Goal: Entertainment & Leisure: Consume media (video, audio)

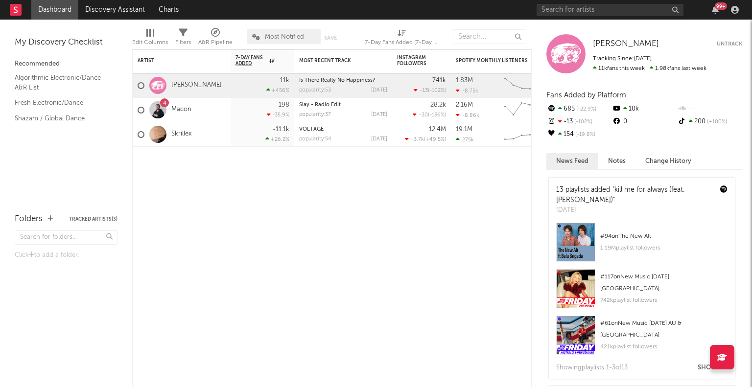
click at [641, 20] on div "[PERSON_NAME] [PERSON_NAME] Untrack Tracking Since: [DATE] 11k fans this week 1…" at bounding box center [642, 204] width 220 height 368
click at [642, 15] on input "text" at bounding box center [609, 10] width 147 height 12
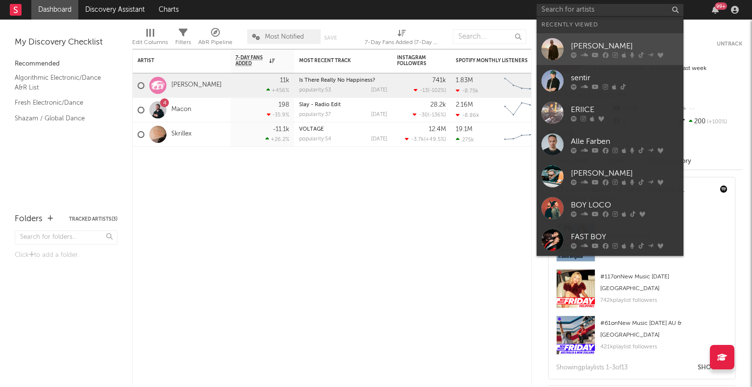
click at [596, 54] on icon at bounding box center [595, 55] width 7 height 6
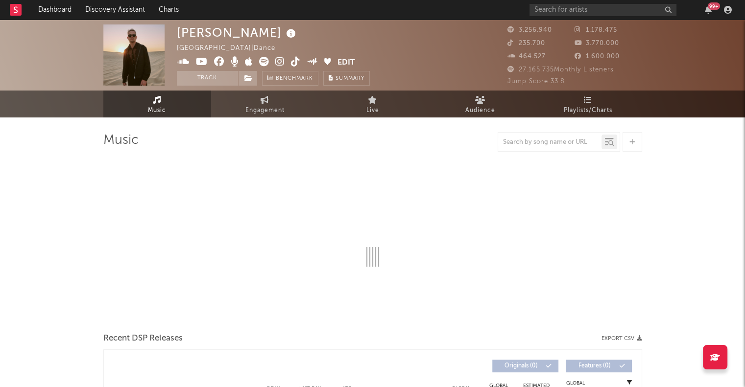
select select "6m"
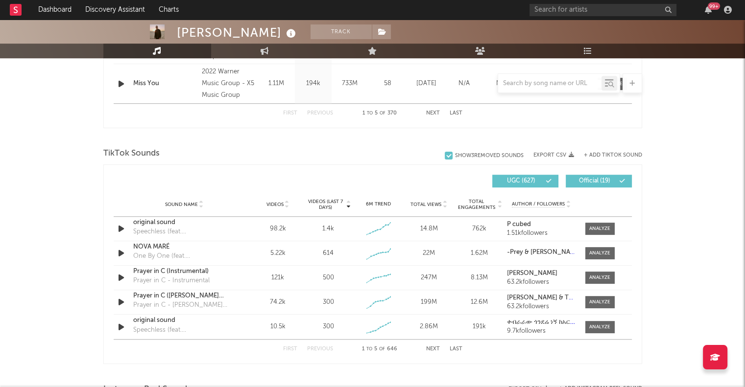
scroll to position [577, 0]
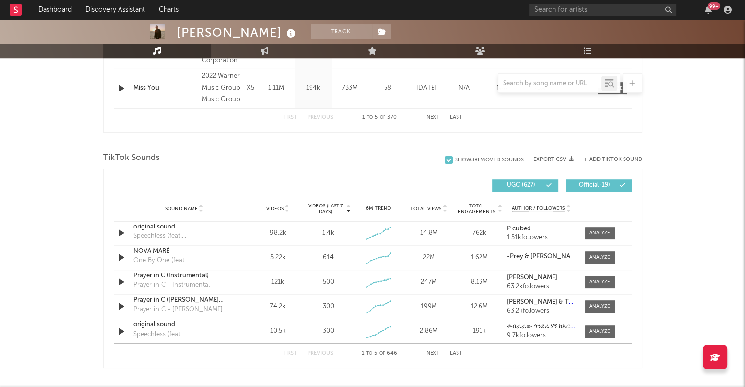
click at [263, 207] on div "Videos" at bounding box center [278, 208] width 46 height 7
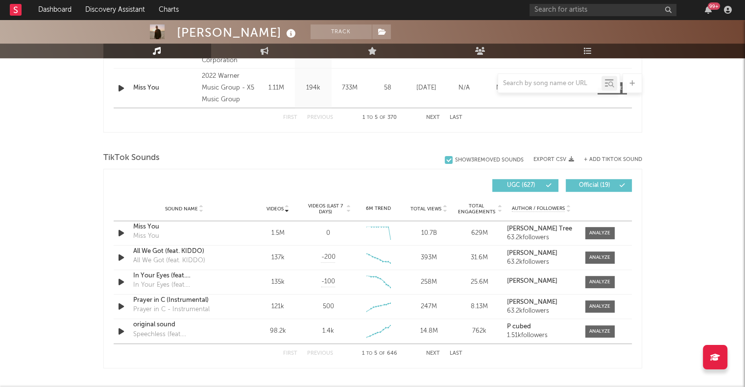
click at [428, 351] on button "Next" at bounding box center [433, 353] width 14 height 5
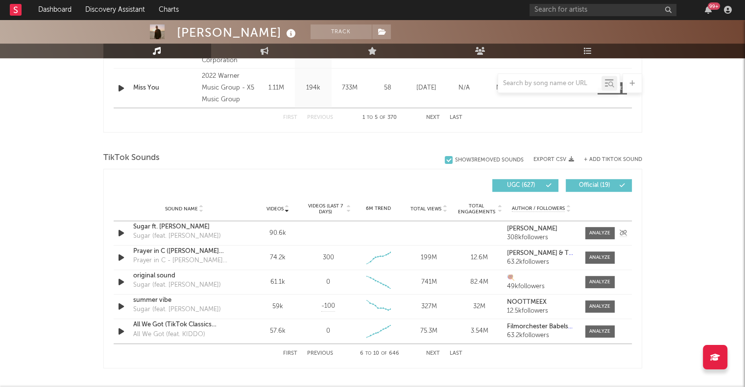
click at [170, 222] on div "Sugar ft. [PERSON_NAME]" at bounding box center [184, 227] width 102 height 10
click at [166, 279] on div "original sound" at bounding box center [184, 276] width 102 height 10
click at [152, 299] on div "summer vibe" at bounding box center [184, 301] width 102 height 10
click at [127, 284] on div at bounding box center [122, 282] width 12 height 12
click at [132, 271] on div "Sound Name original sound Sugar (feat. [PERSON_NAME])" at bounding box center [184, 282] width 107 height 23
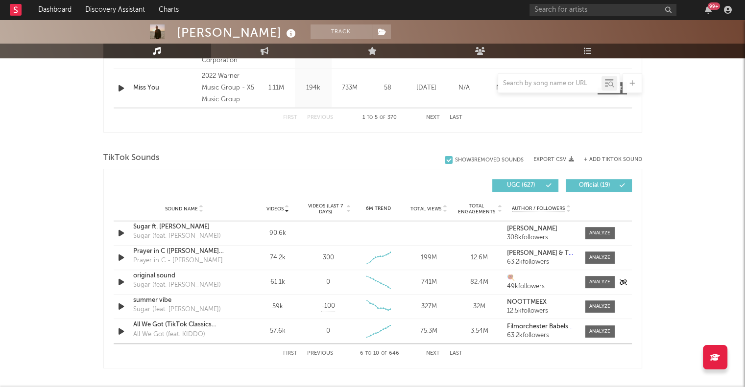
click at [140, 276] on div "original sound" at bounding box center [184, 276] width 102 height 10
click at [425, 348] on div "First Previous 6 to 10 of 646 Next Last" at bounding box center [372, 353] width 179 height 19
click at [437, 352] on button "Next" at bounding box center [433, 353] width 14 height 5
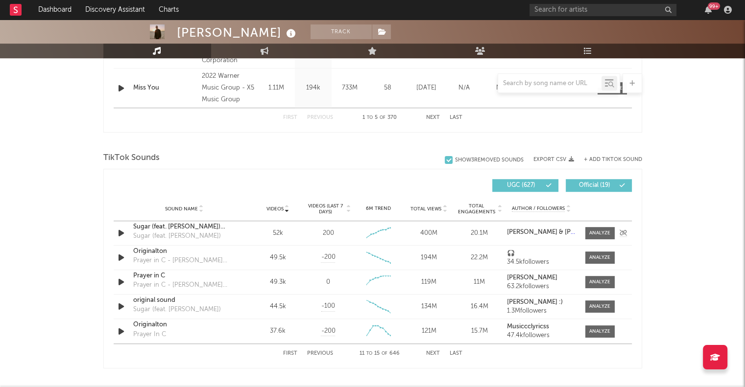
click at [140, 224] on div "Sugar (feat. [PERSON_NAME]) [Extended Mix]" at bounding box center [184, 227] width 102 height 10
click at [141, 299] on div "original sound" at bounding box center [184, 301] width 102 height 10
click at [121, 305] on icon "button" at bounding box center [121, 307] width 10 height 12
click at [229, 375] on button "button" at bounding box center [233, 375] width 10 height 24
click at [435, 352] on button "Next" at bounding box center [433, 353] width 14 height 5
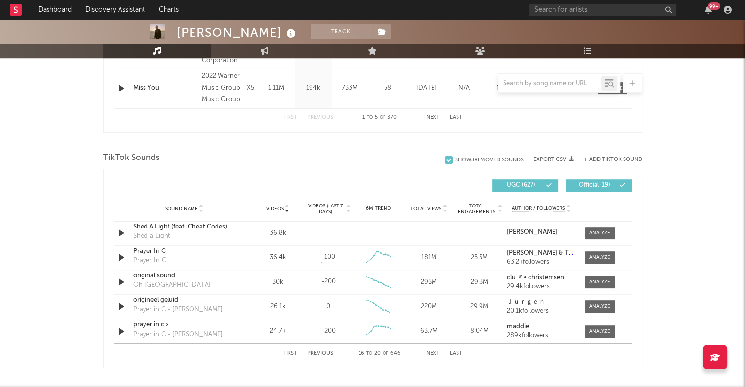
click at [435, 352] on button "Next" at bounding box center [433, 353] width 14 height 5
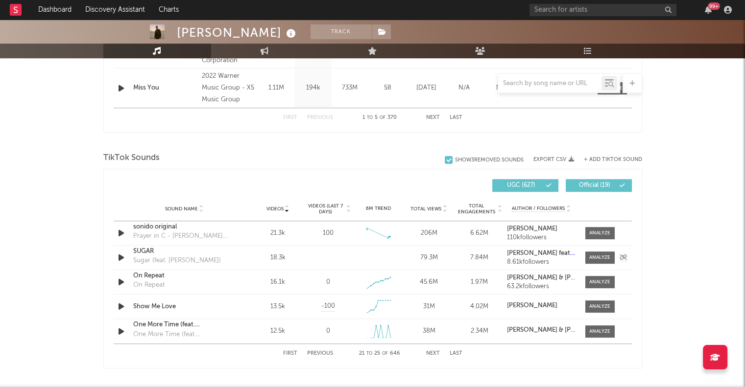
click at [116, 257] on icon "button" at bounding box center [121, 258] width 10 height 12
click at [116, 257] on icon "button" at bounding box center [120, 258] width 9 height 12
click at [431, 353] on button "Next" at bounding box center [433, 353] width 14 height 5
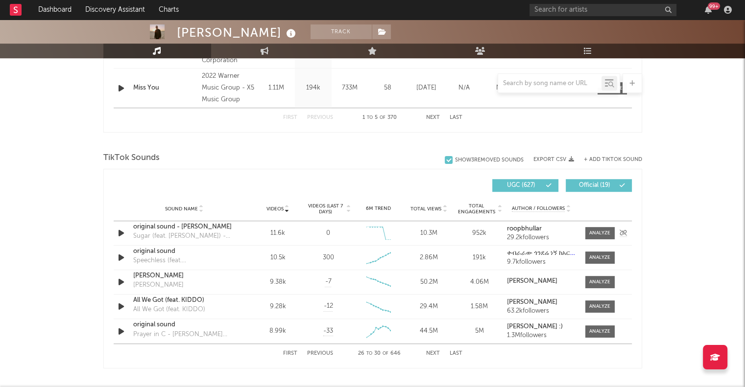
click at [121, 231] on icon "button" at bounding box center [121, 233] width 10 height 12
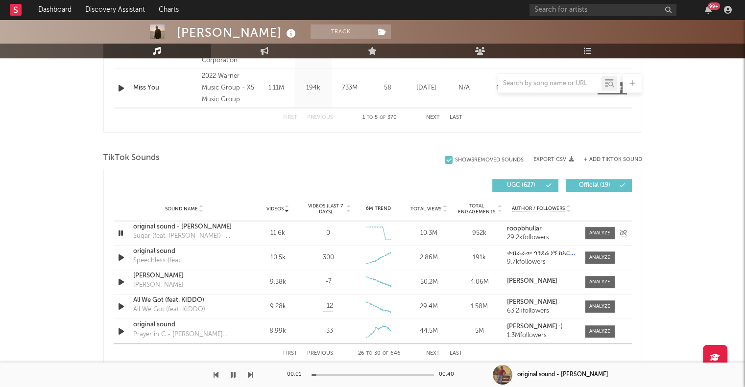
click at [121, 231] on icon "button" at bounding box center [120, 233] width 9 height 12
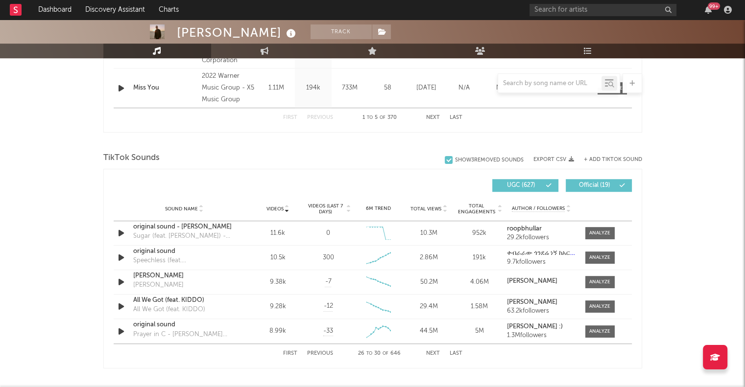
click at [436, 353] on button "Next" at bounding box center [433, 353] width 14 height 5
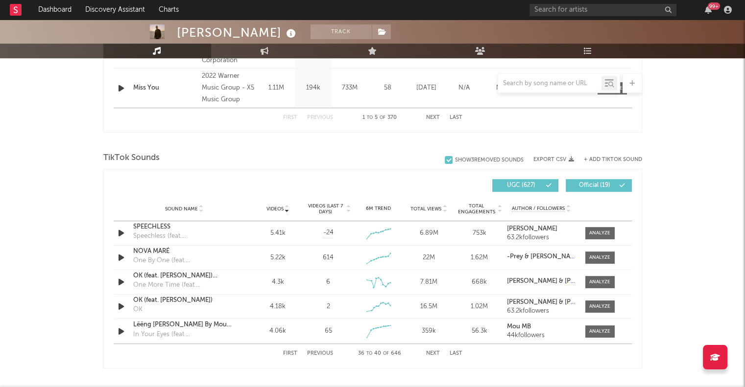
click at [436, 353] on button "Next" at bounding box center [433, 353] width 14 height 5
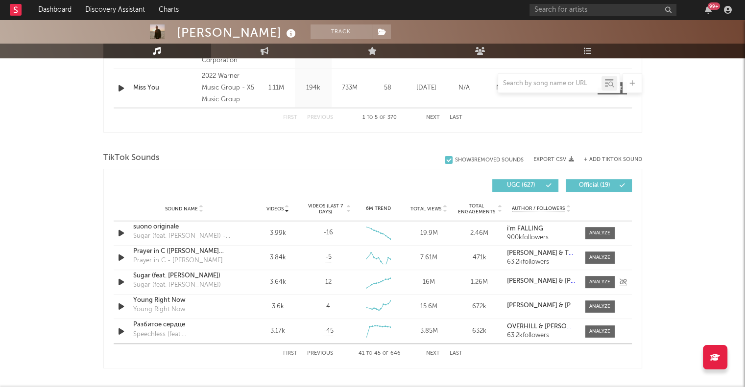
click at [122, 280] on icon "button" at bounding box center [121, 282] width 10 height 12
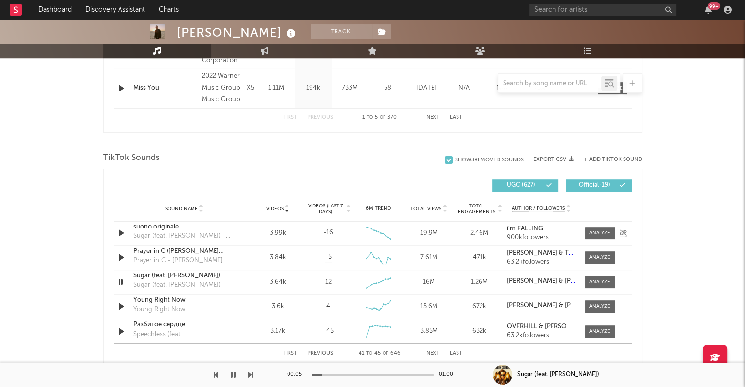
click at [119, 225] on div "Sound Name suono originale Sugar (feat. [PERSON_NAME]) - Sped Up Version Videos…" at bounding box center [373, 233] width 518 height 24
click at [121, 230] on icon "button" at bounding box center [121, 233] width 10 height 12
click at [153, 229] on div "suono originale" at bounding box center [184, 227] width 102 height 10
click at [320, 351] on button "Previous" at bounding box center [320, 353] width 26 height 5
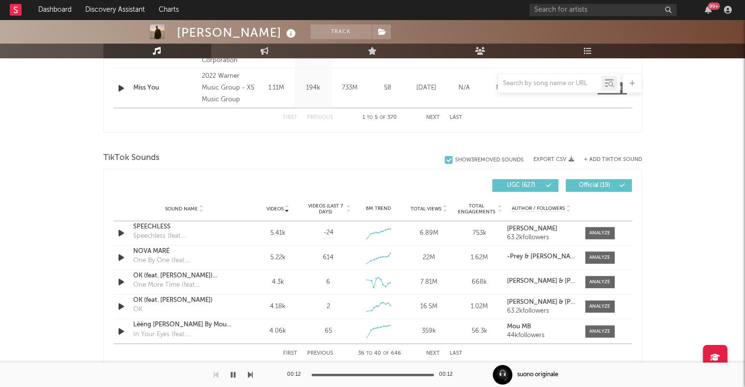
click at [320, 351] on button "Previous" at bounding box center [320, 353] width 26 height 5
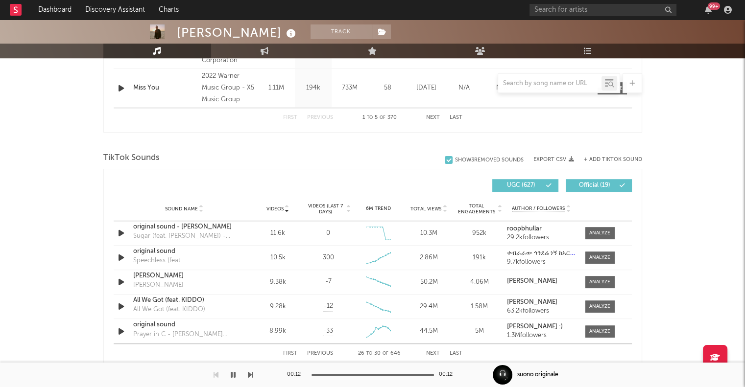
click at [320, 351] on button "Previous" at bounding box center [320, 353] width 26 height 5
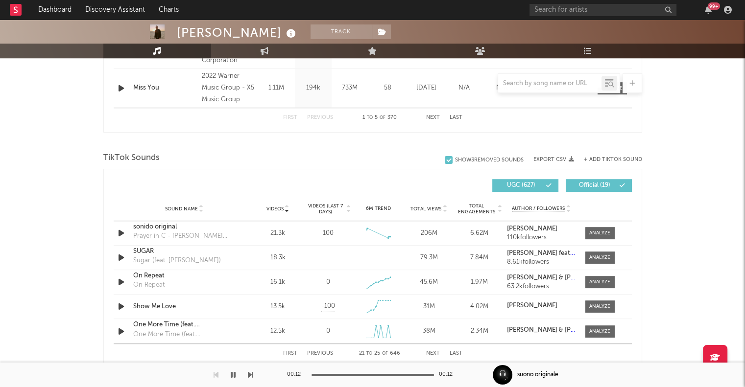
click at [325, 351] on button "Previous" at bounding box center [320, 353] width 26 height 5
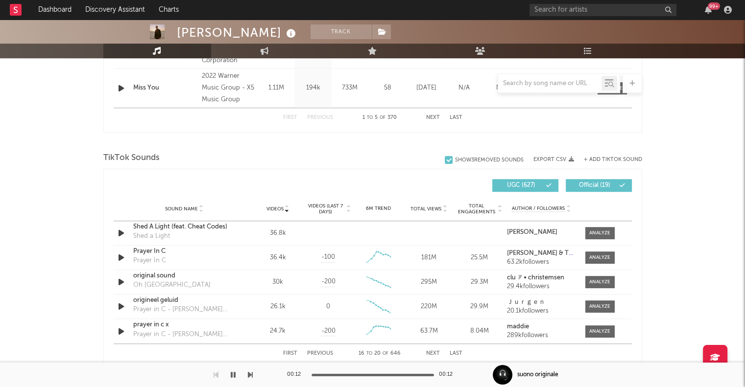
click at [321, 349] on div "First Previous 16 to 20 of 646 Next Last" at bounding box center [372, 353] width 179 height 19
click at [317, 351] on button "Previous" at bounding box center [320, 353] width 26 height 5
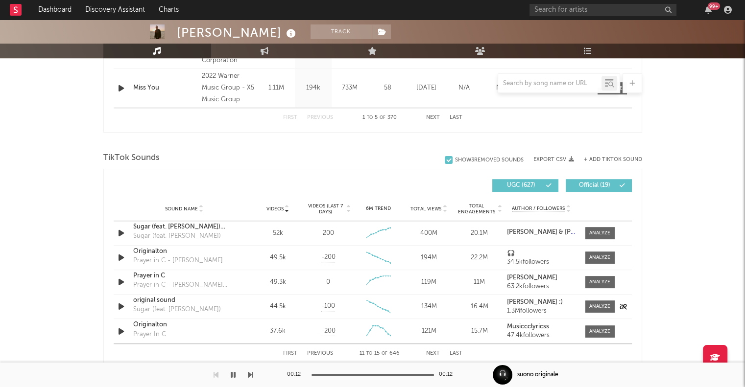
click at [120, 303] on icon "button" at bounding box center [121, 307] width 10 height 12
click at [120, 303] on icon "button" at bounding box center [120, 307] width 9 height 12
click at [322, 355] on button "Previous" at bounding box center [320, 353] width 26 height 5
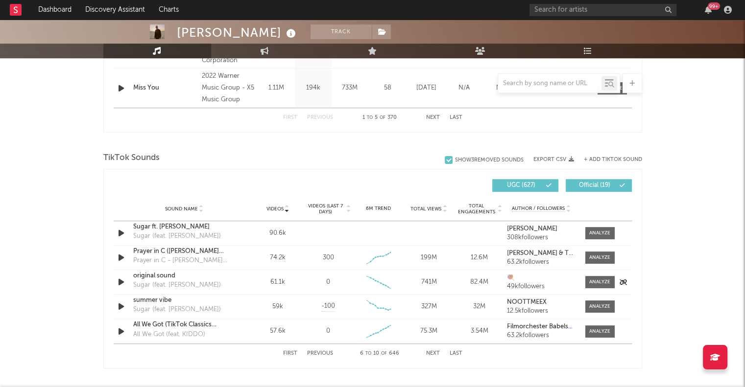
click at [121, 280] on icon "button" at bounding box center [121, 282] width 10 height 12
click at [313, 360] on div "First Previous 6 to 10 of 646 Next Last" at bounding box center [372, 353] width 179 height 19
click at [325, 342] on div "Sound Name All We Got (TikTok Classics Version) All We Got (feat. KIDDO) Videos…" at bounding box center [373, 331] width 518 height 24
click at [316, 347] on div "First Previous 6 to 10 of 646 Next Last" at bounding box center [372, 353] width 179 height 19
click at [119, 305] on icon "button" at bounding box center [121, 307] width 10 height 12
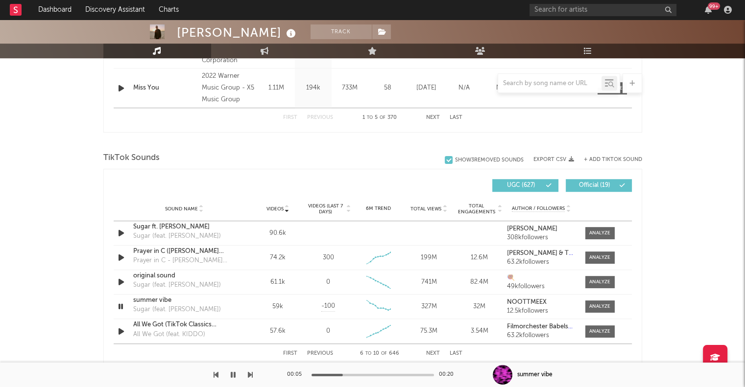
click at [315, 348] on div "First Previous 6 to 10 of 646 Next Last" at bounding box center [372, 353] width 179 height 19
click at [317, 352] on button "Previous" at bounding box center [320, 353] width 26 height 5
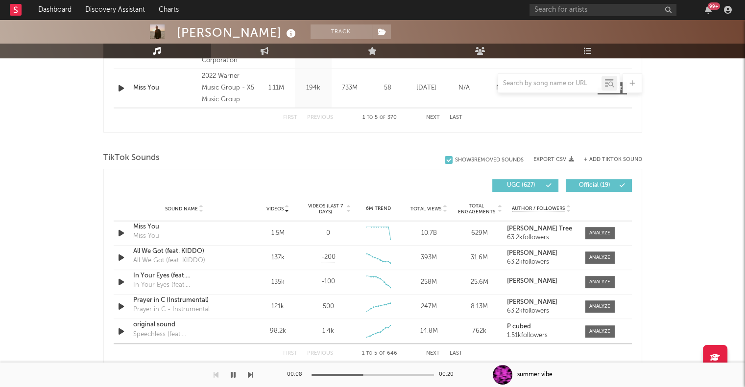
click at [317, 352] on button "Previous" at bounding box center [320, 353] width 26 height 5
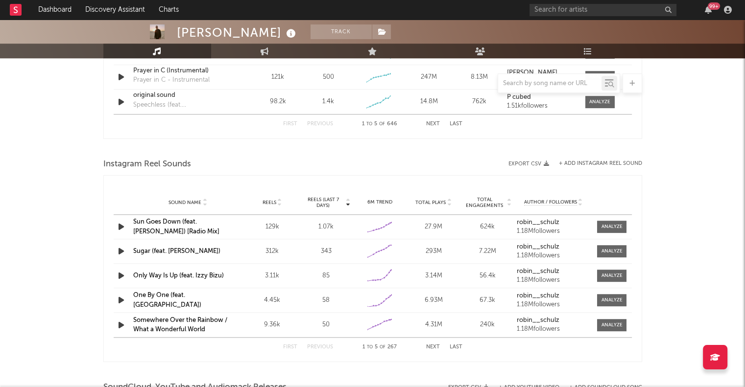
scroll to position [807, 0]
click at [429, 346] on button "Next" at bounding box center [433, 347] width 14 height 5
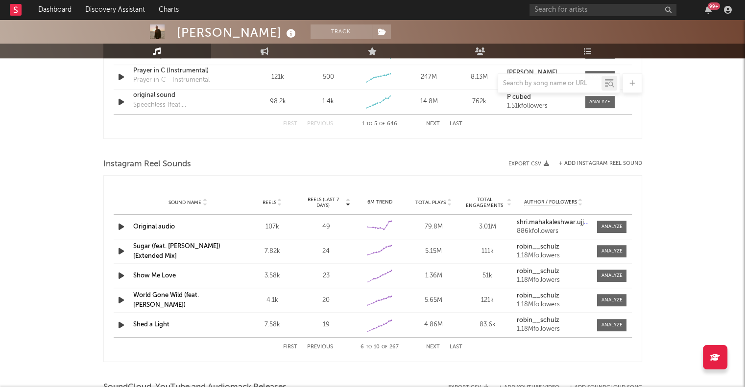
click at [432, 345] on button "Next" at bounding box center [433, 347] width 14 height 5
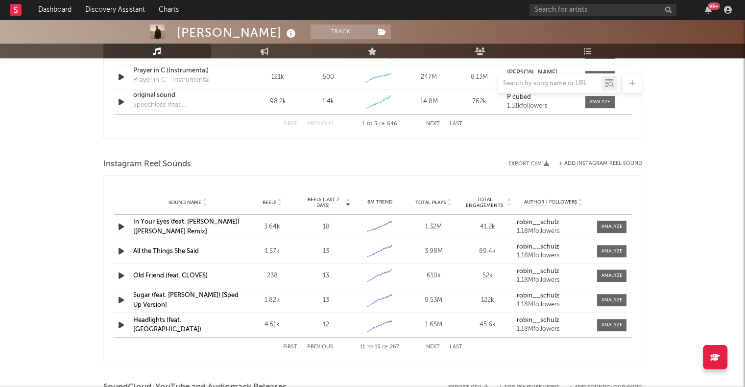
click at [312, 345] on button "Previous" at bounding box center [320, 347] width 26 height 5
click at [433, 346] on button "Next" at bounding box center [433, 347] width 14 height 5
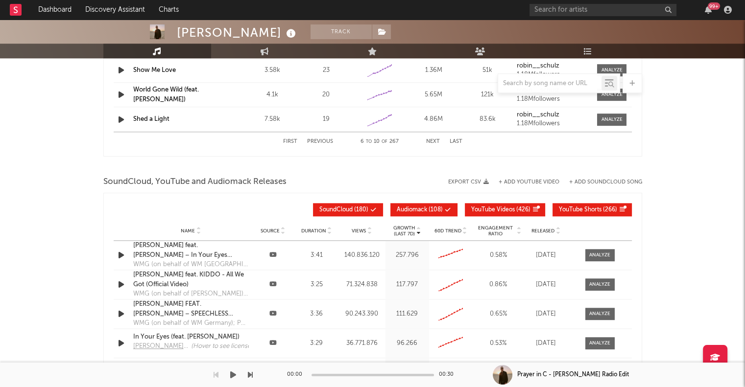
scroll to position [1013, 0]
